Goal: Transaction & Acquisition: Obtain resource

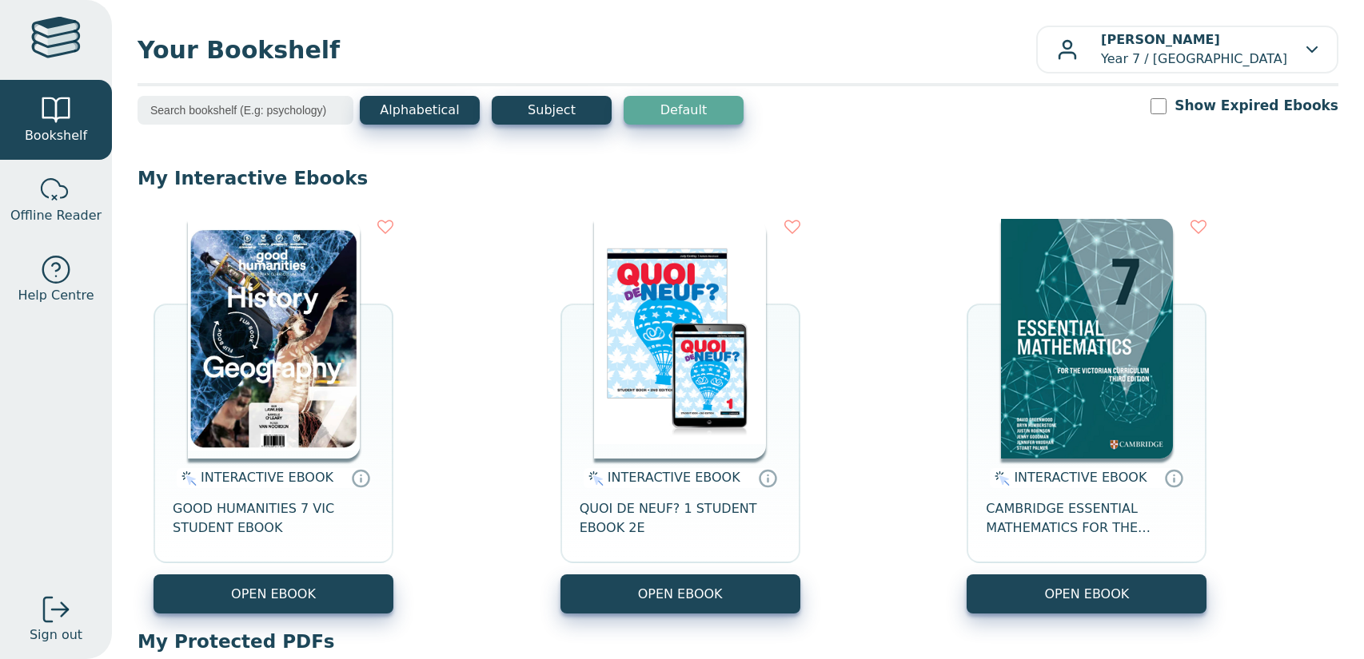
click at [357, 465] on div "INTERACTIVE EBOOK GOOD HUMANITIES 7 VIC STUDENT EBOOK" at bounding box center [273, 517] width 240 height 116
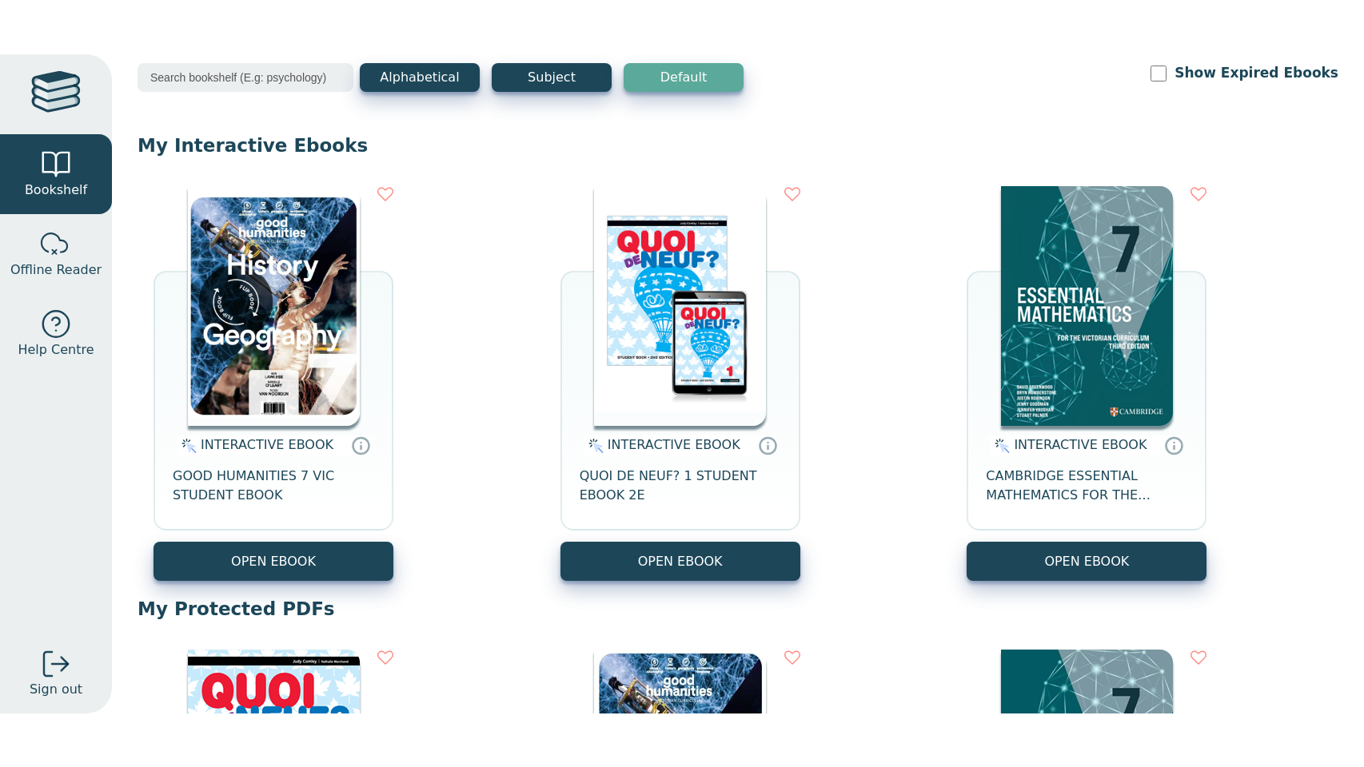
scroll to position [89, 0]
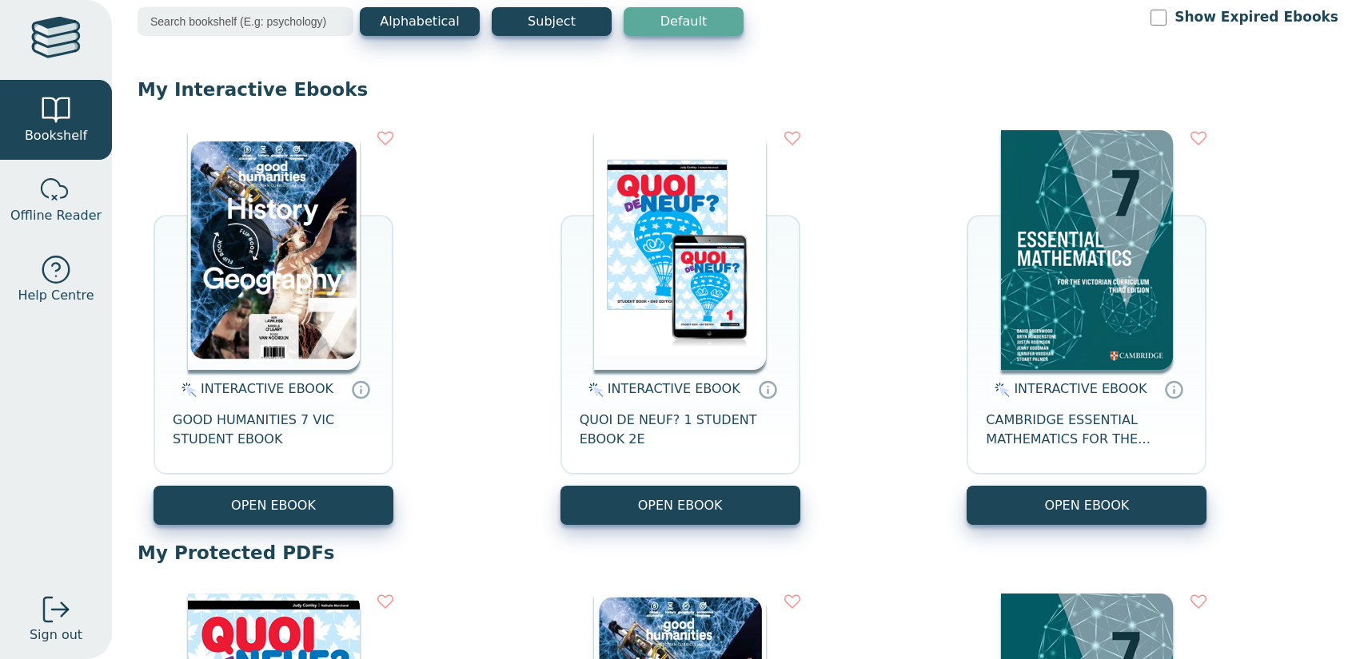
click at [360, 526] on div "INTERACTIVE EBOOK GOOD HUMANITIES 7 VIC STUDENT EBOOK OPEN EBOOK INTERACTIVE EB…" at bounding box center [737, 327] width 1201 height 427
click at [360, 522] on button "OPEN EBOOK" at bounding box center [273, 505] width 240 height 39
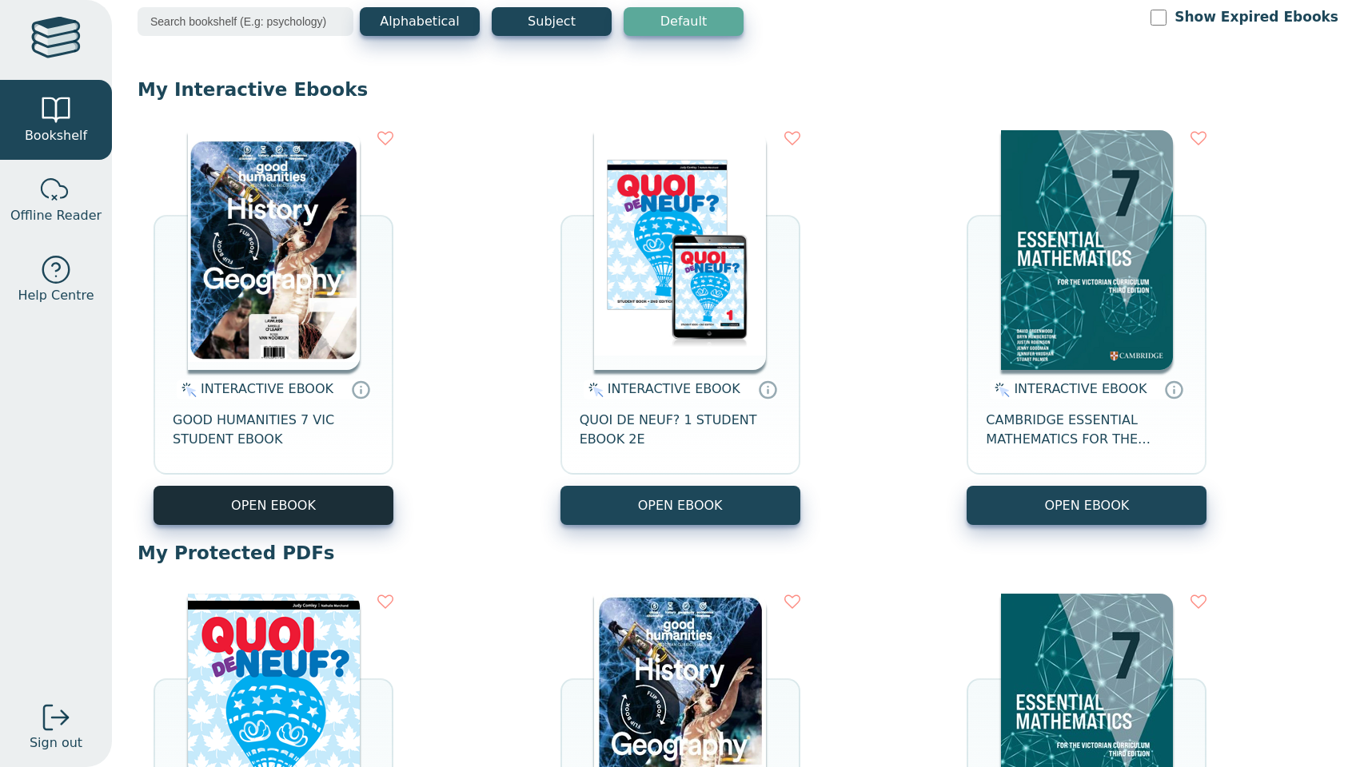
click at [366, 512] on button "OPEN EBOOK" at bounding box center [273, 505] width 240 height 39
